Goal: Transaction & Acquisition: Purchase product/service

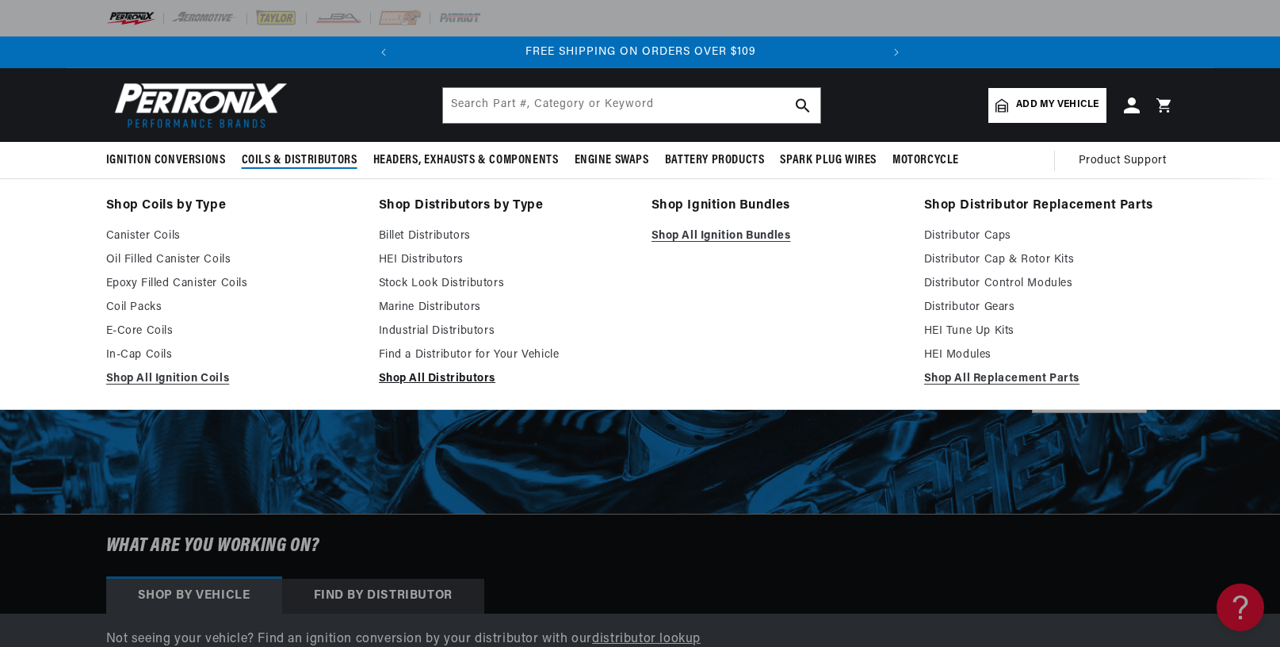
click at [451, 374] on link "Shop All Distributors" at bounding box center [504, 378] width 250 height 19
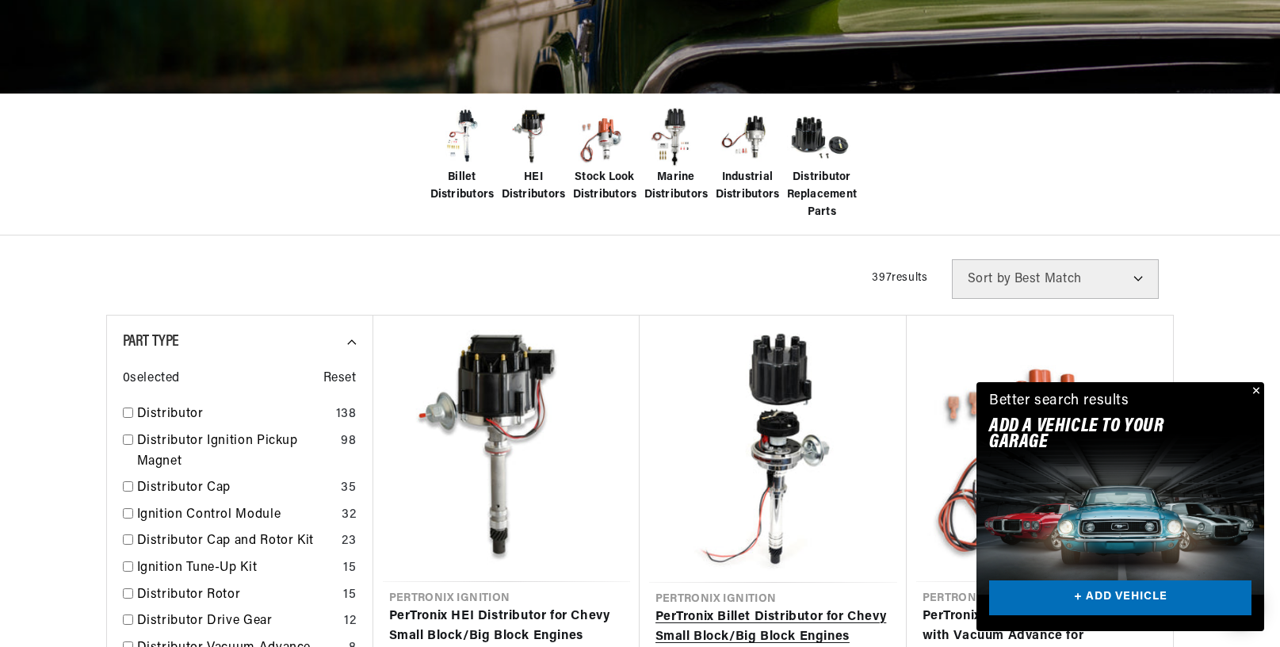
scroll to position [444, 0]
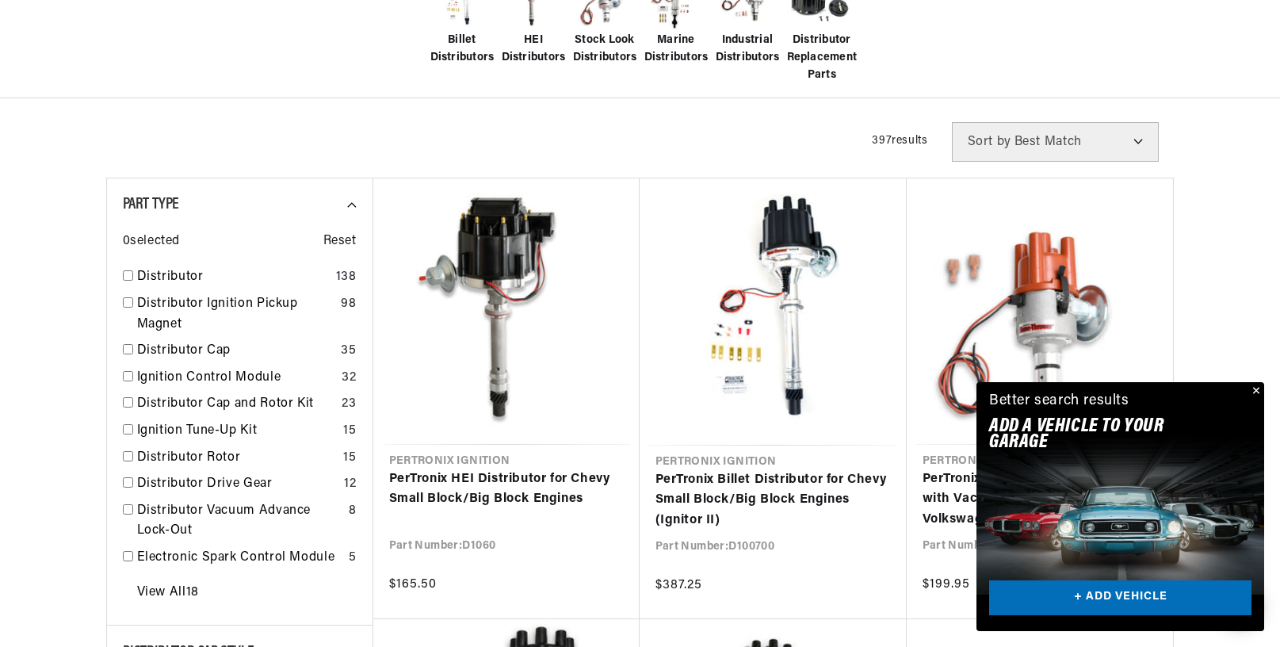
click at [1255, 387] on button "Close" at bounding box center [1254, 391] width 19 height 19
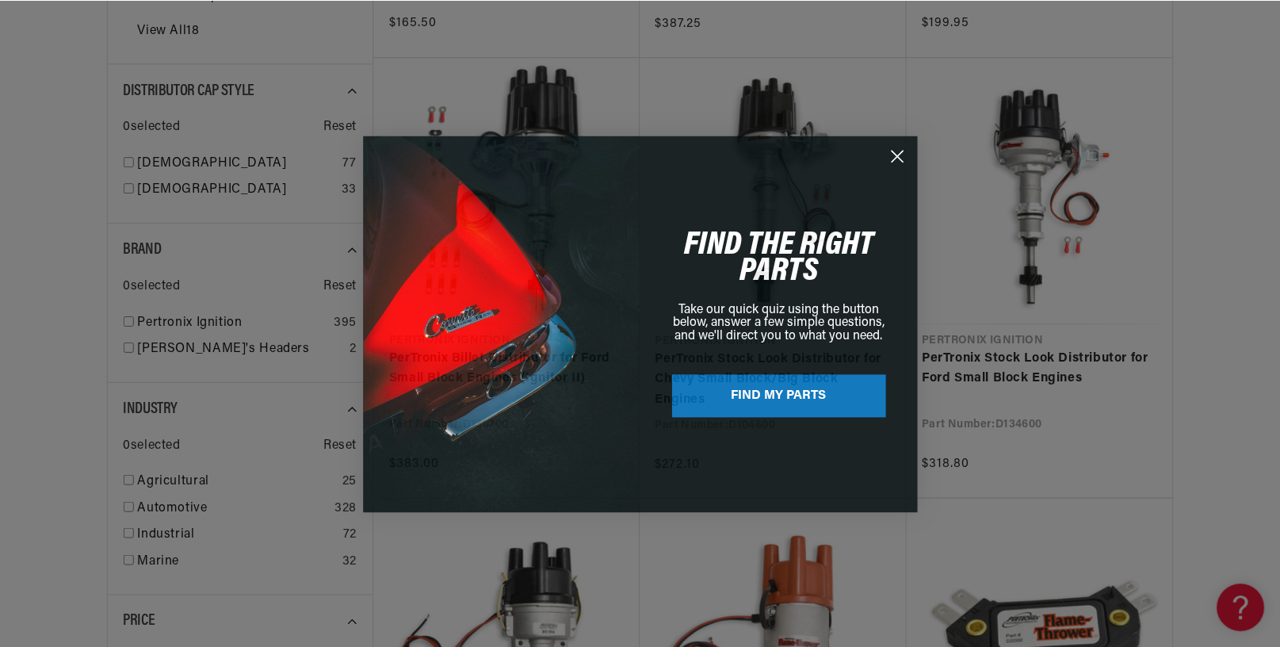
scroll to position [0, 480]
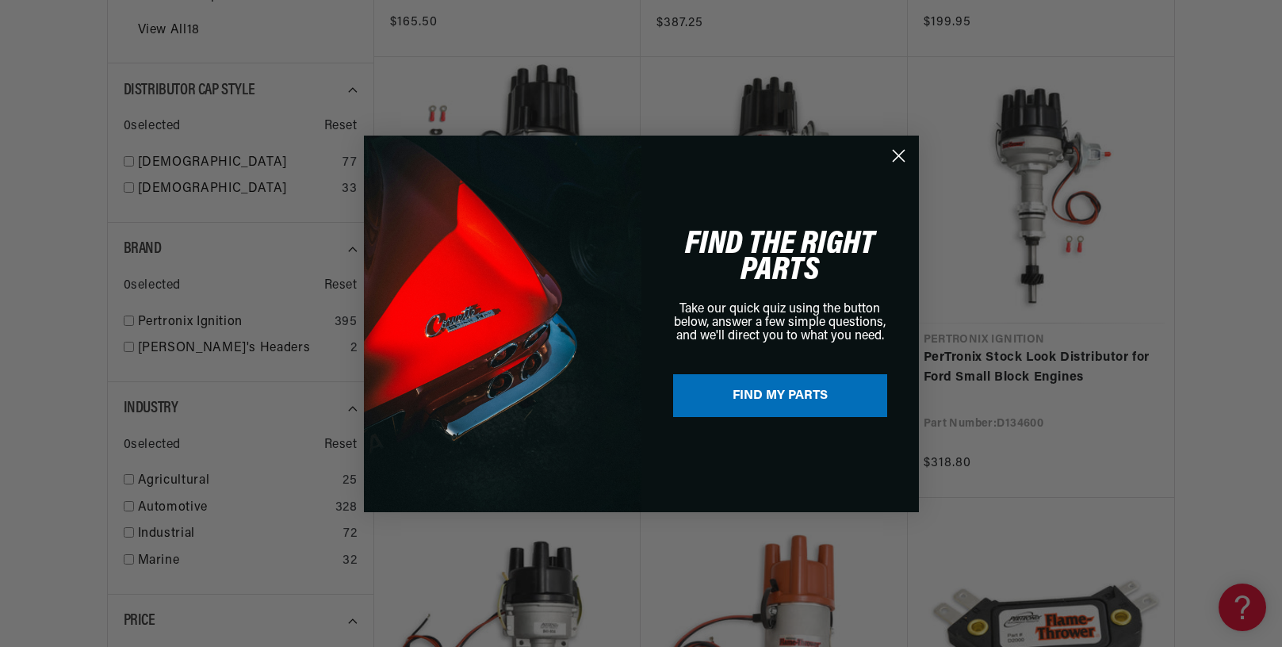
click at [906, 159] on circle "Close dialog" at bounding box center [897, 155] width 26 height 26
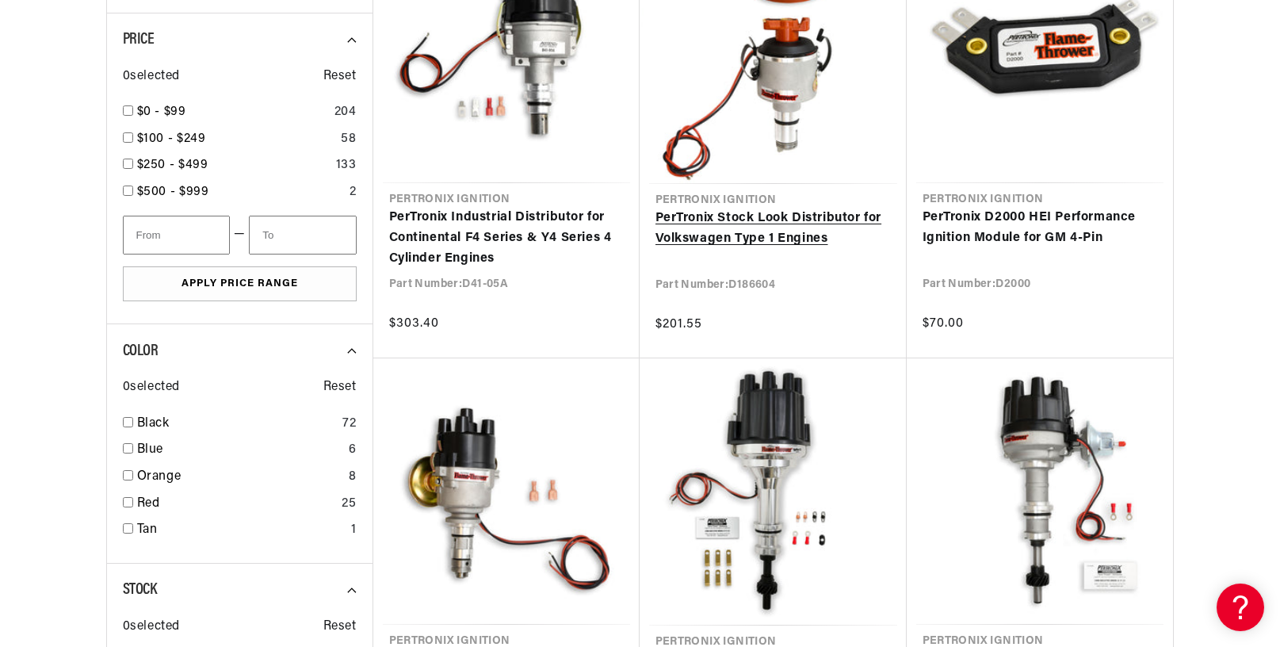
scroll to position [1842, 0]
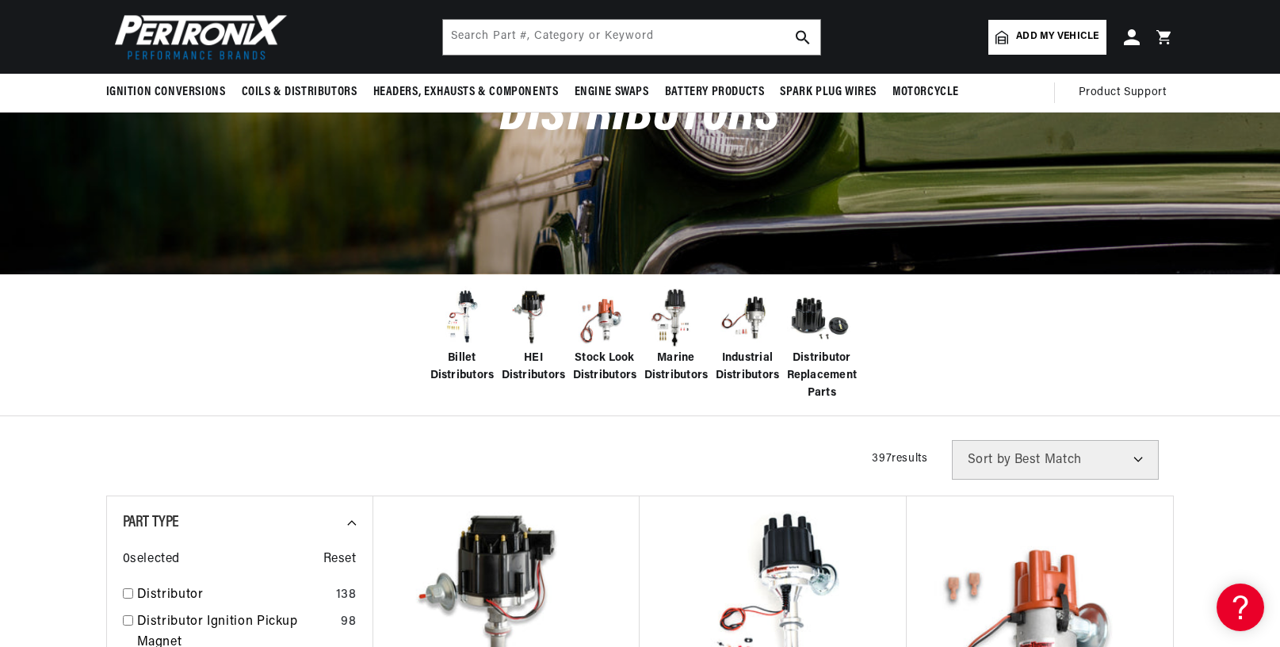
click at [602, 317] on img at bounding box center [604, 317] width 63 height 63
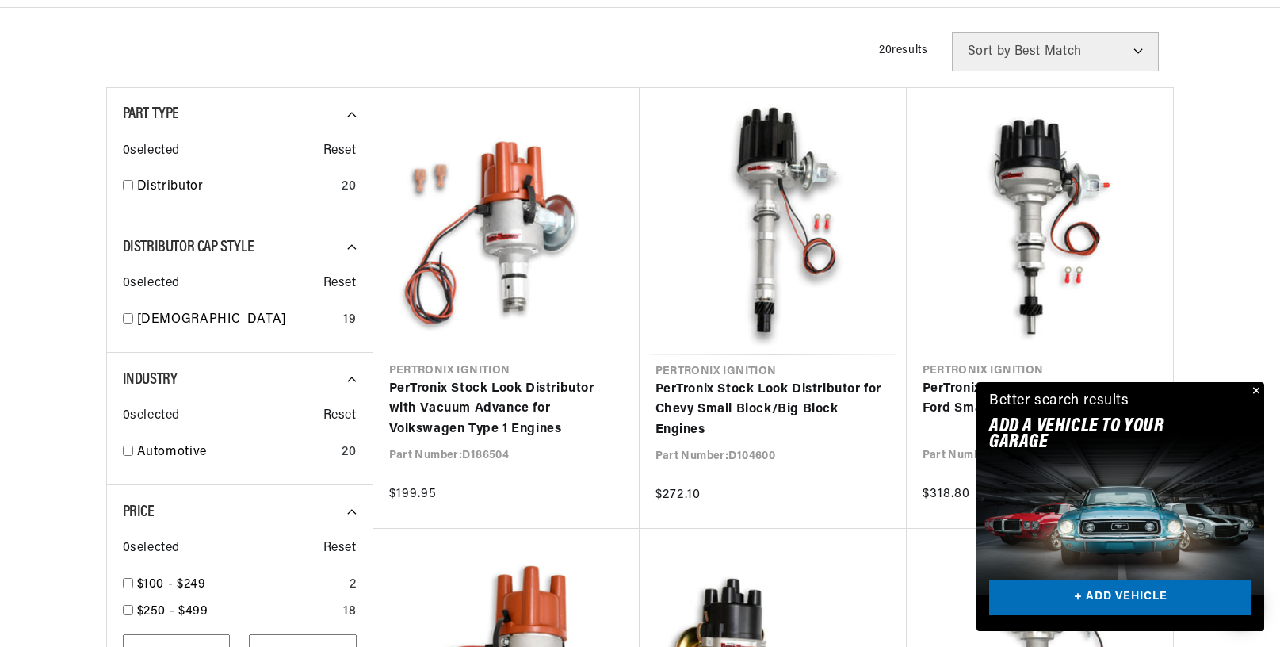
click at [1257, 393] on button "Close" at bounding box center [1254, 391] width 19 height 19
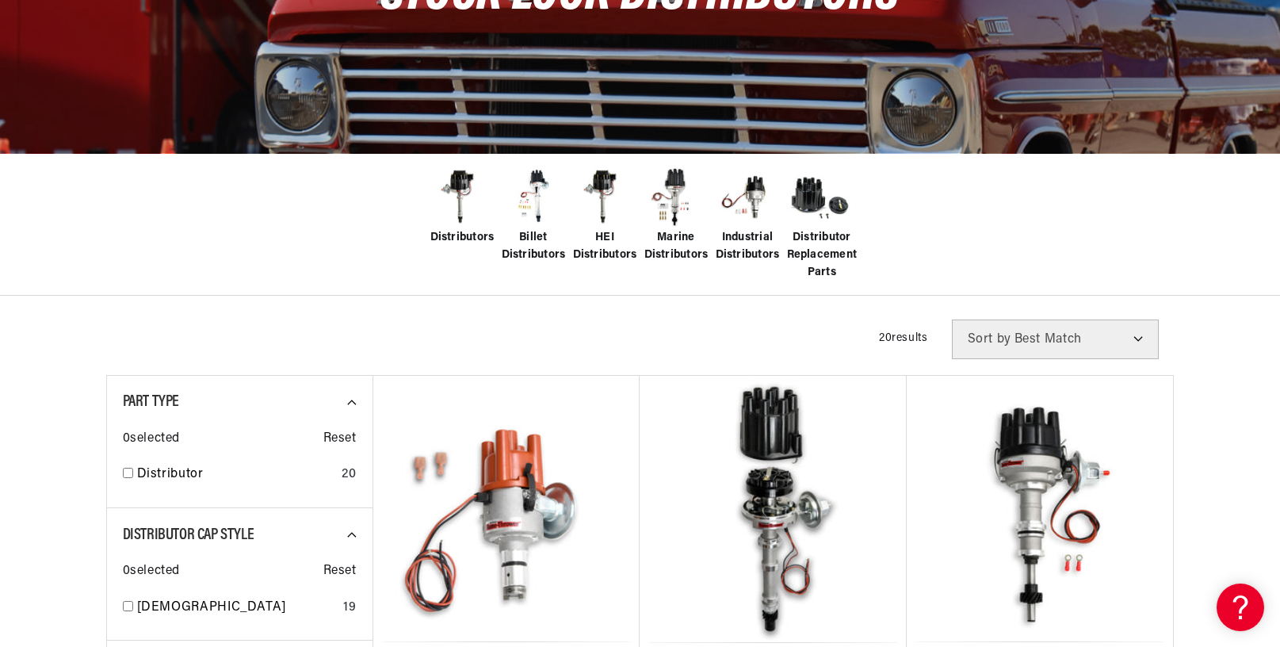
scroll to position [394, 0]
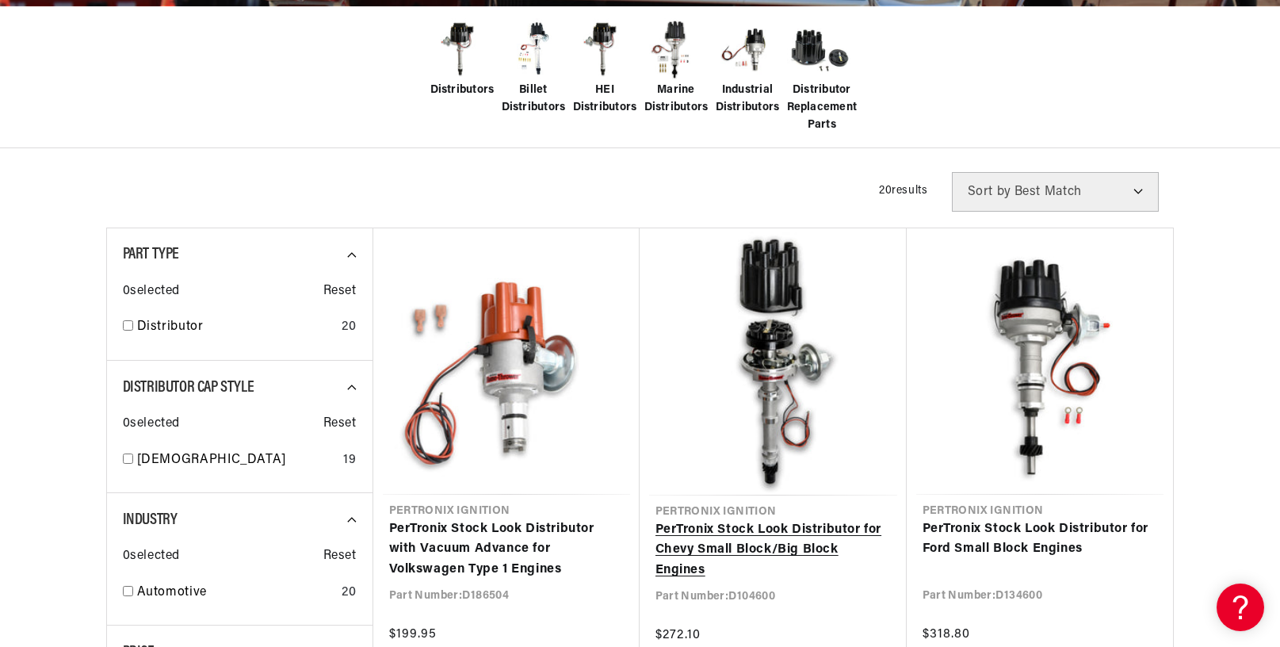
click at [764, 520] on link "PerTronix Stock Look Distributor for Chevy Small Block/Big Block Engines" at bounding box center [772, 550] width 235 height 61
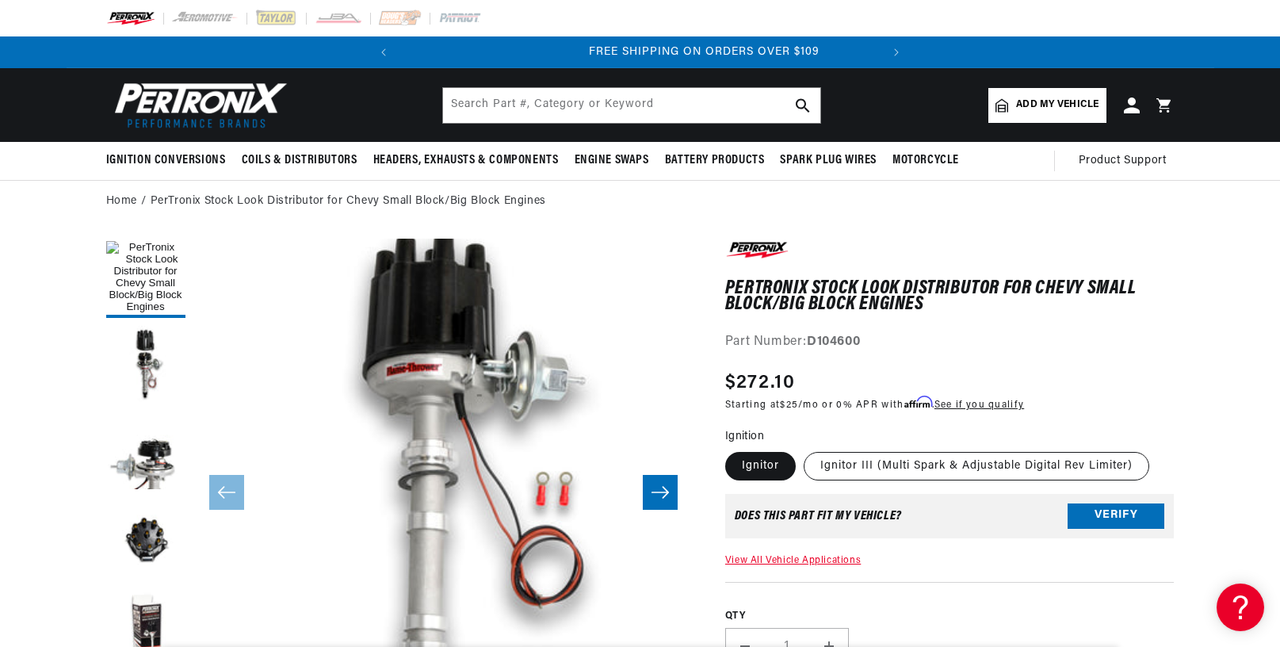
scroll to position [0, 480]
click at [843, 459] on label "Ignitor III (Multi Spark & Adjustable Digital Rev Limiter)" at bounding box center [977, 466] width 346 height 29
click at [804, 449] on input "Ignitor III (Multi Spark & Adjustable Digital Rev Limiter)" at bounding box center [804, 449] width 1 height 1
radio input "true"
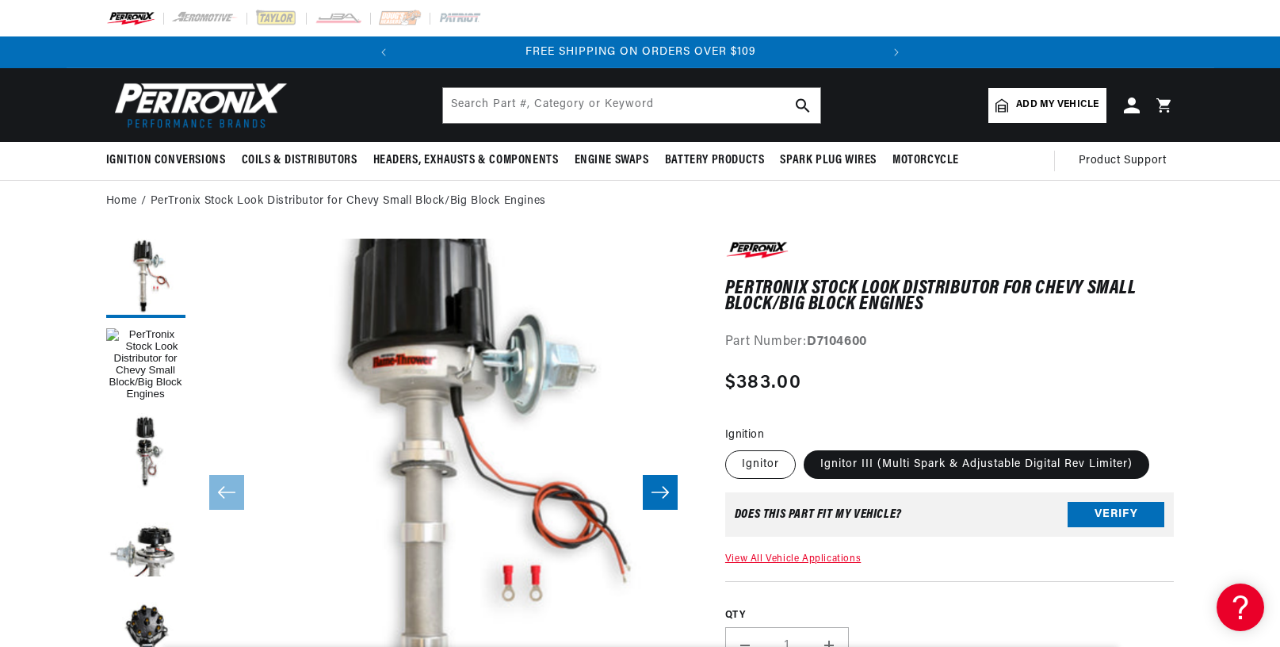
click at [758, 464] on label "Ignitor" at bounding box center [760, 464] width 71 height 29
click at [730, 448] on input "Ignitor" at bounding box center [729, 447] width 1 height 1
radio input "true"
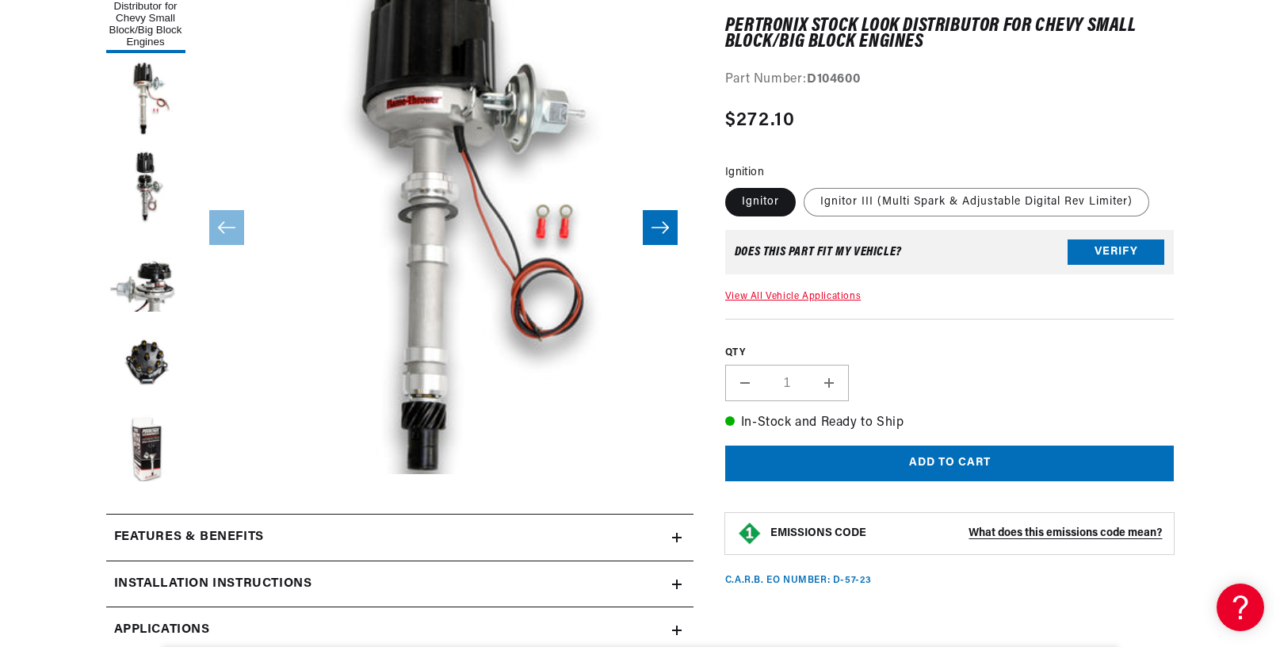
scroll to position [161, 0]
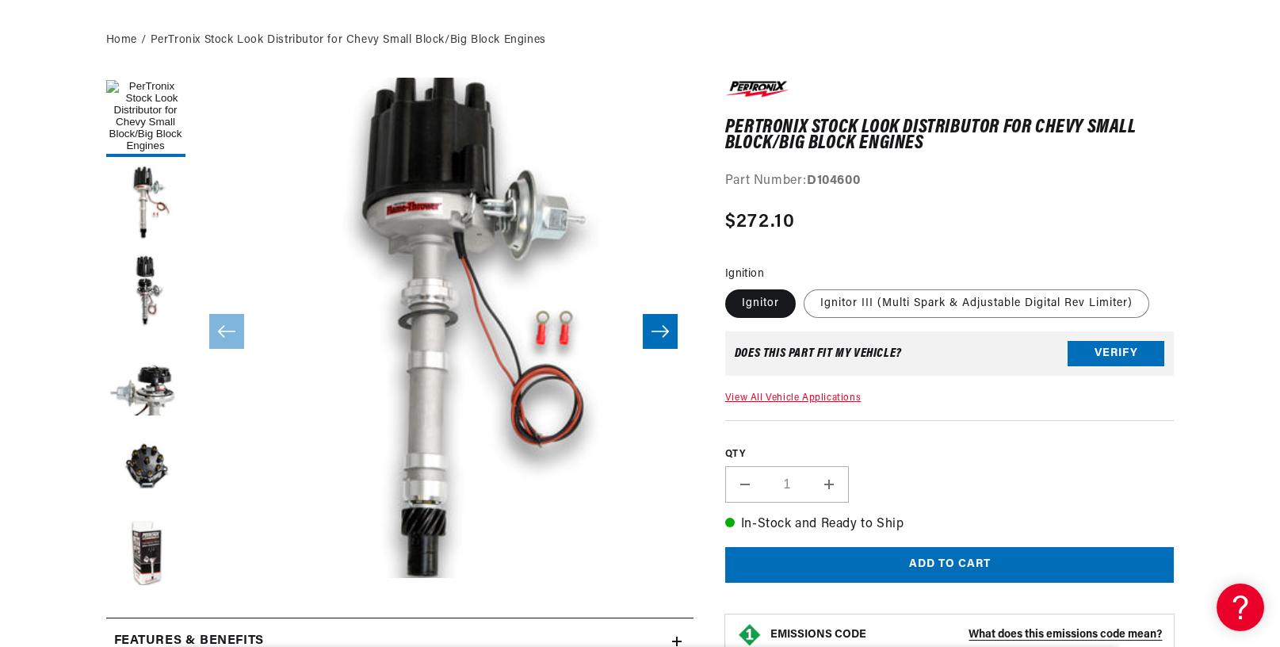
click at [656, 334] on icon "Slide right" at bounding box center [660, 331] width 19 height 16
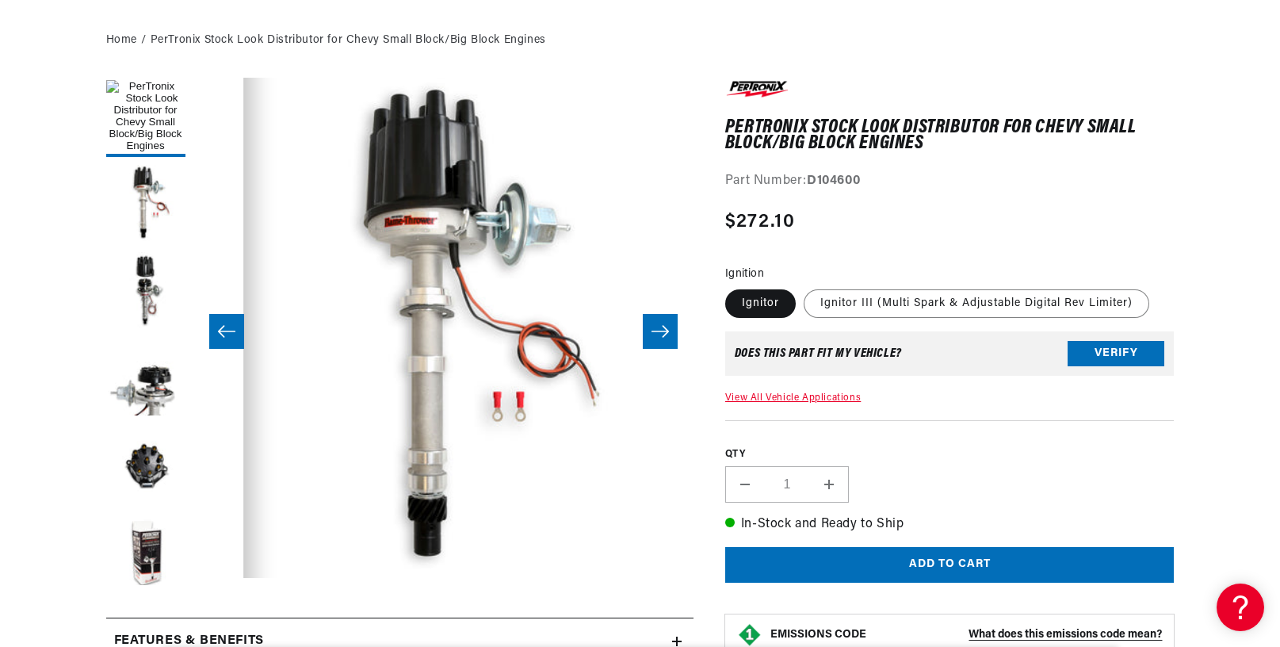
click at [656, 333] on icon "Slide right" at bounding box center [660, 331] width 19 height 16
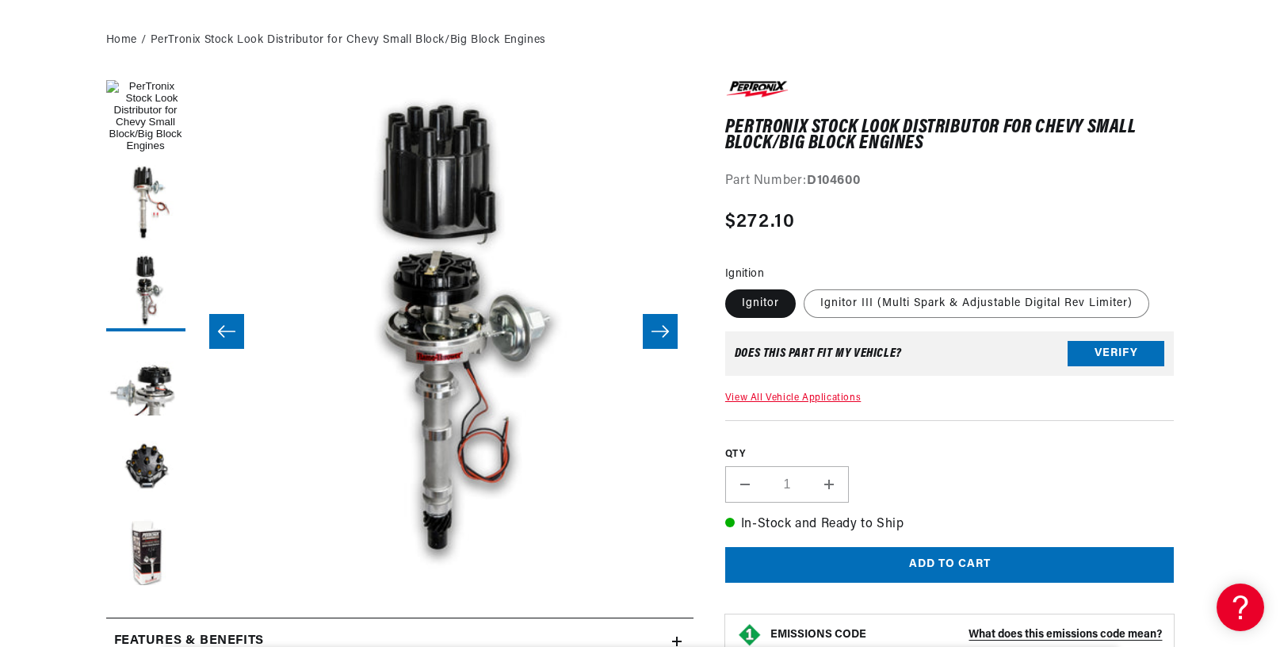
click at [655, 333] on icon "Slide right" at bounding box center [660, 331] width 19 height 16
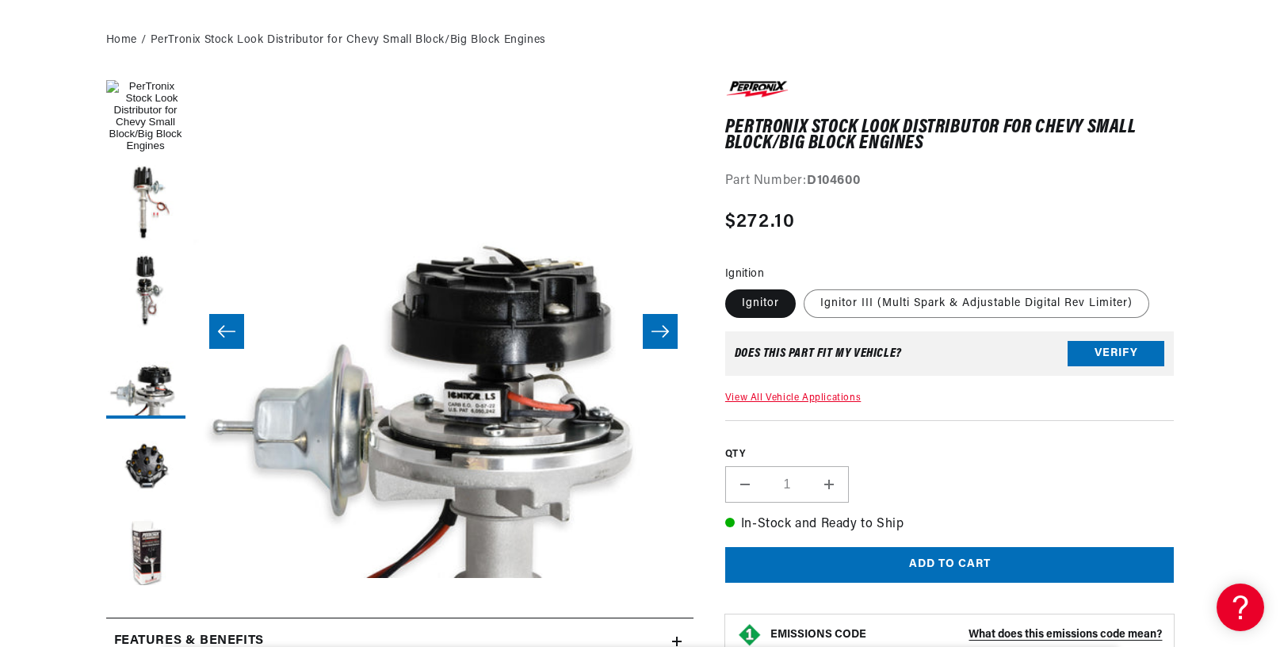
scroll to position [0, 478]
click at [655, 334] on icon "Slide right" at bounding box center [660, 331] width 19 height 16
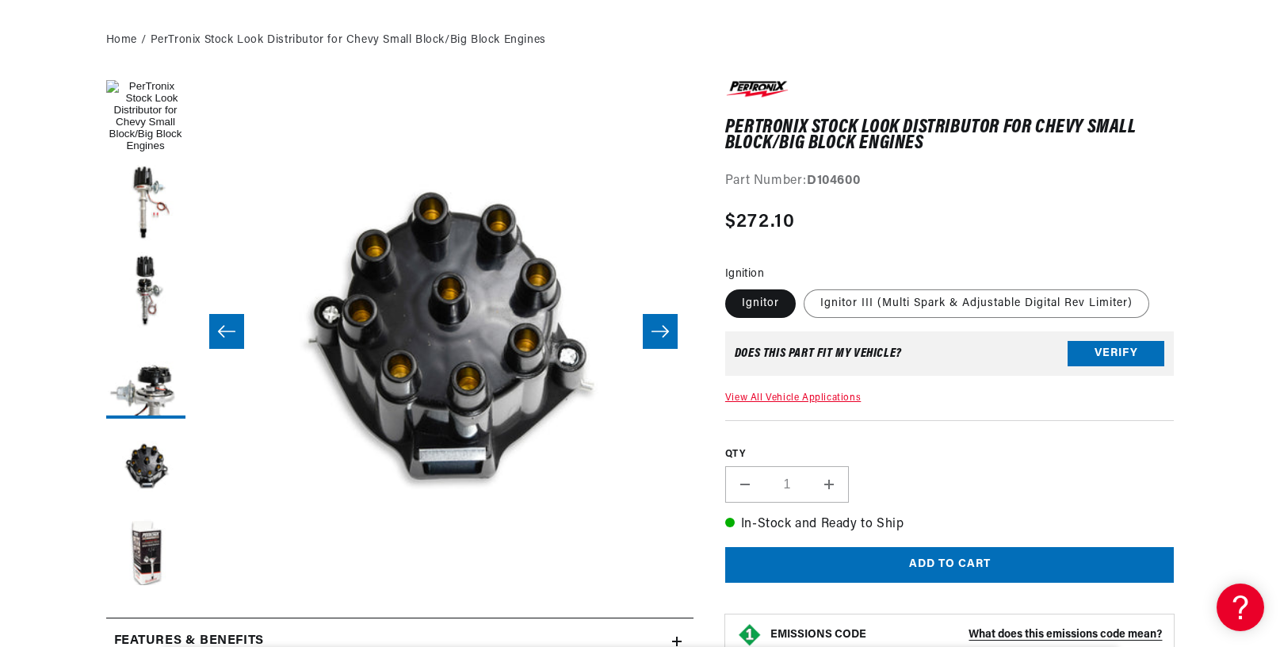
scroll to position [0, 0]
click at [655, 333] on icon "Slide right" at bounding box center [660, 331] width 19 height 16
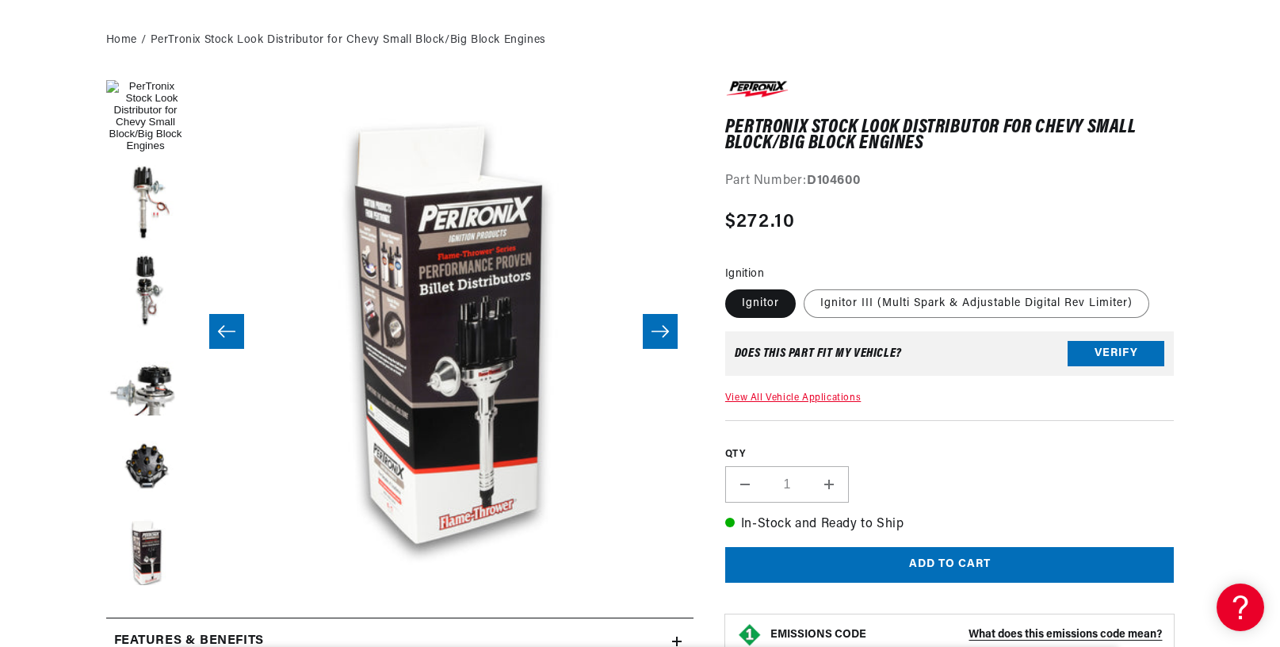
click at [655, 333] on icon "Slide right" at bounding box center [660, 331] width 19 height 16
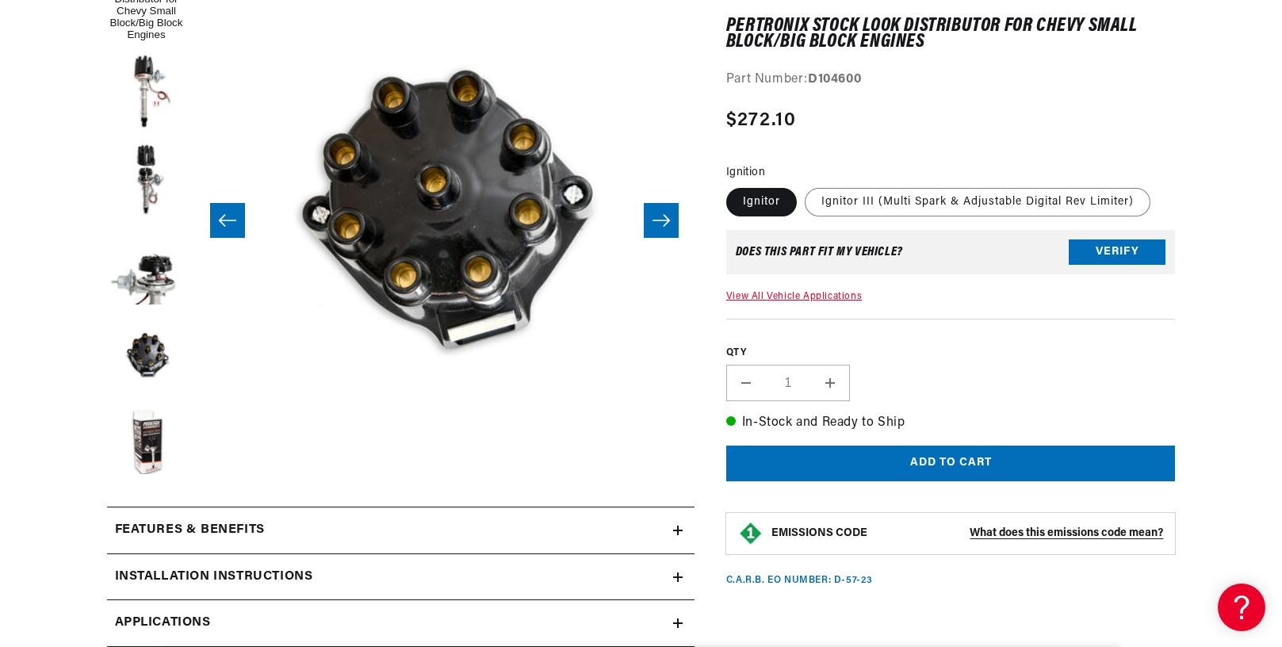
scroll to position [346, 0]
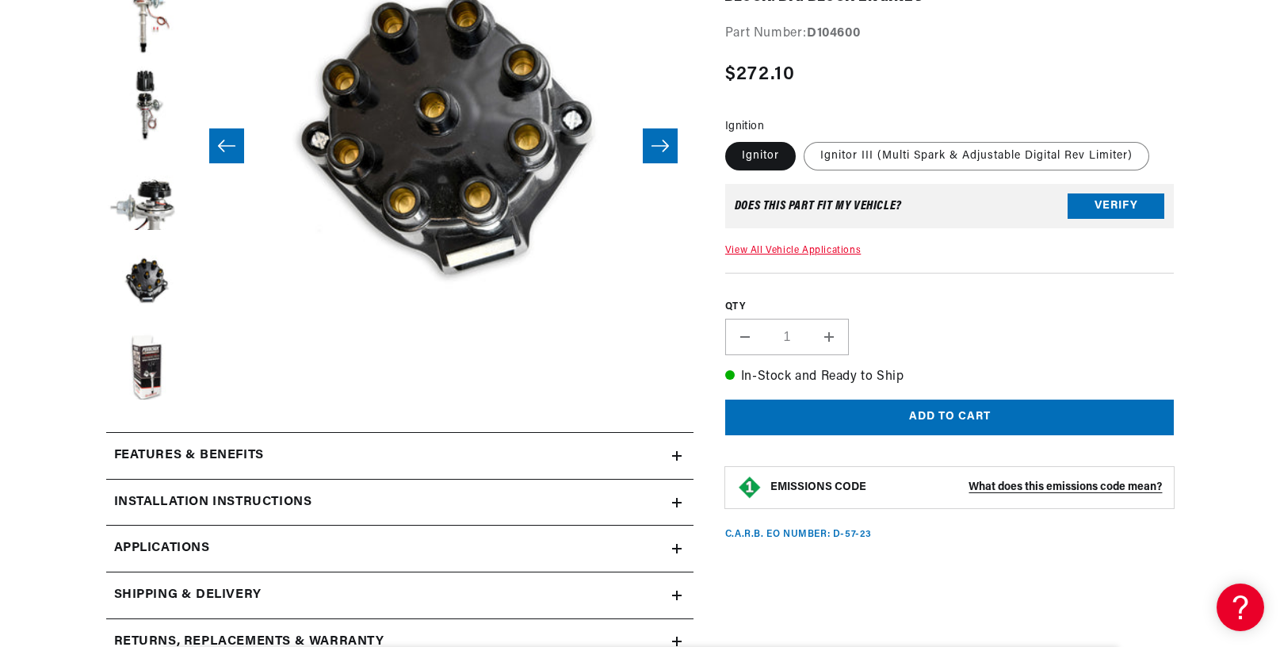
click at [914, 423] on button "Add to cart" at bounding box center [949, 417] width 449 height 36
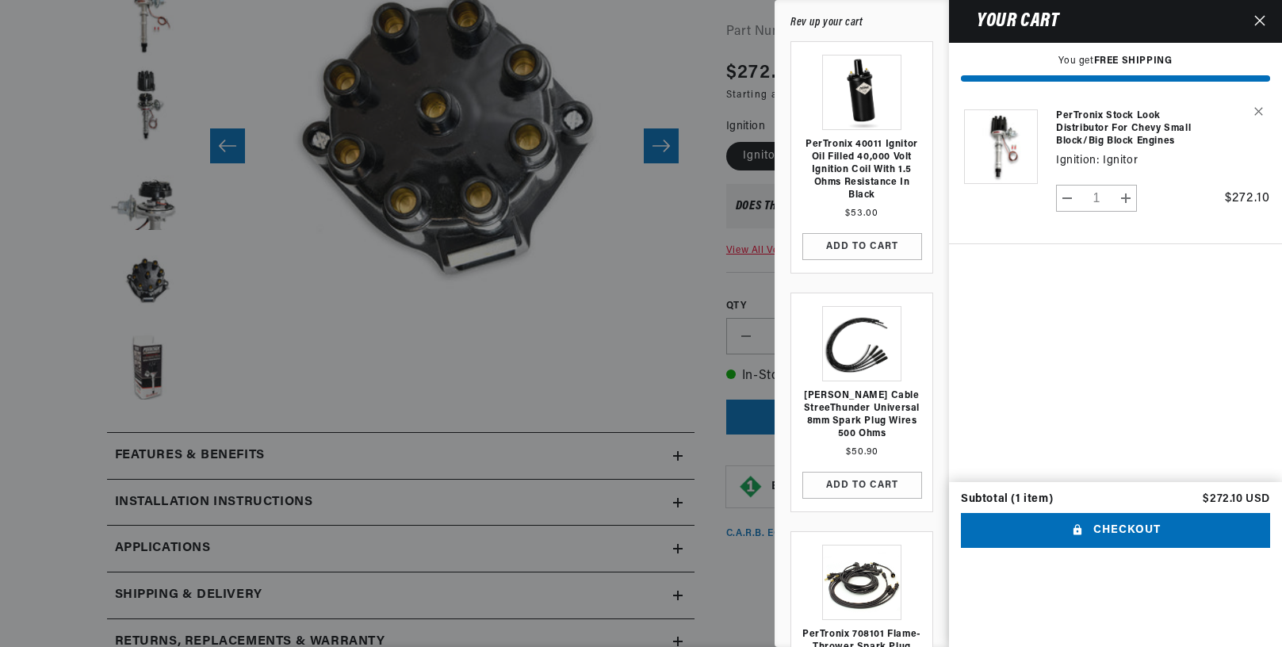
scroll to position [0, 480]
click at [1128, 513] on button "Checkout" at bounding box center [1115, 531] width 309 height 36
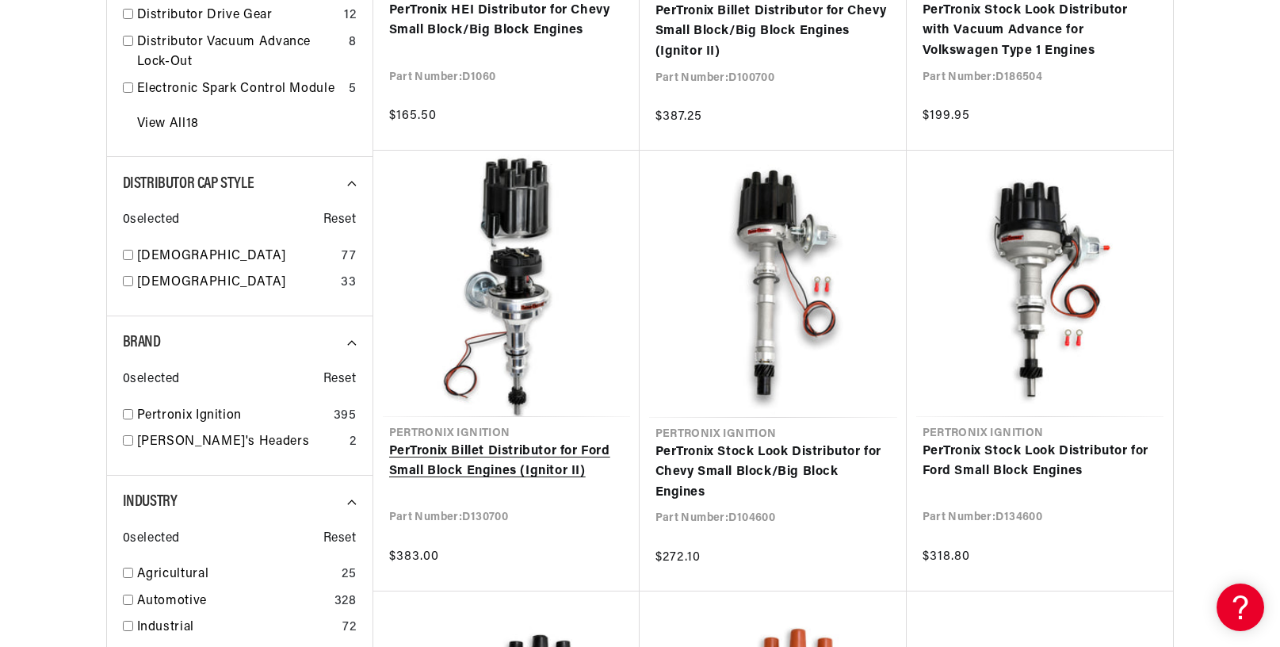
scroll to position [1100, 0]
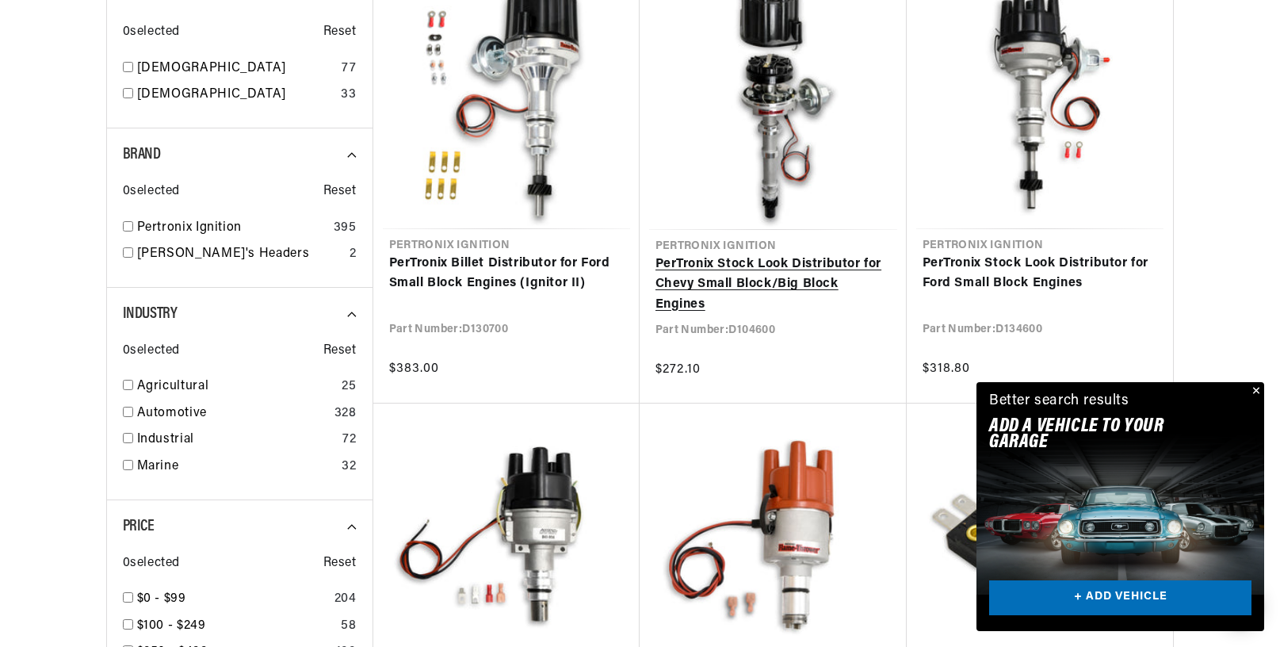
click at [758, 254] on link "PerTronix Stock Look Distributor for Chevy Small Block/Big Block Engines" at bounding box center [772, 284] width 235 height 61
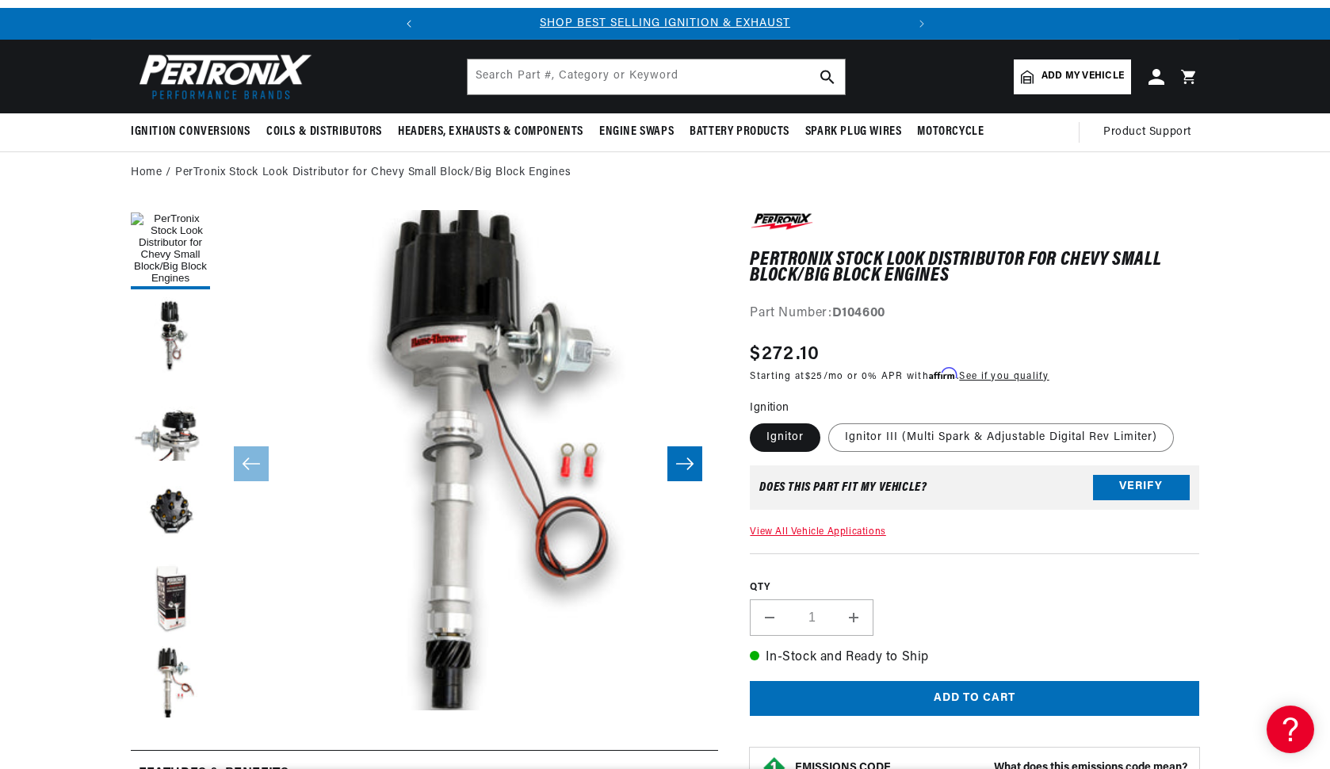
scroll to position [25, 0]
